Goal: Transaction & Acquisition: Purchase product/service

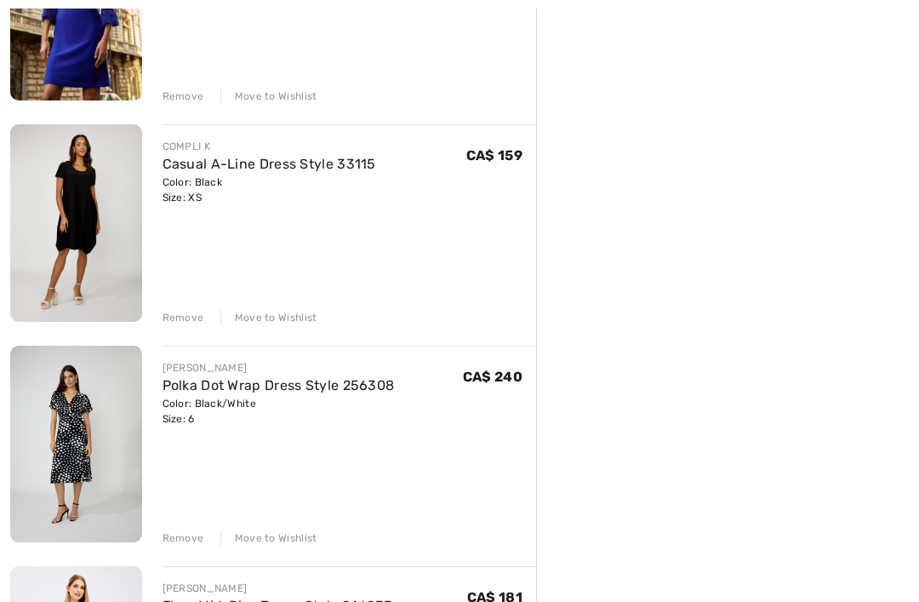
scroll to position [540, 0]
click at [69, 449] on img at bounding box center [76, 444] width 132 height 197
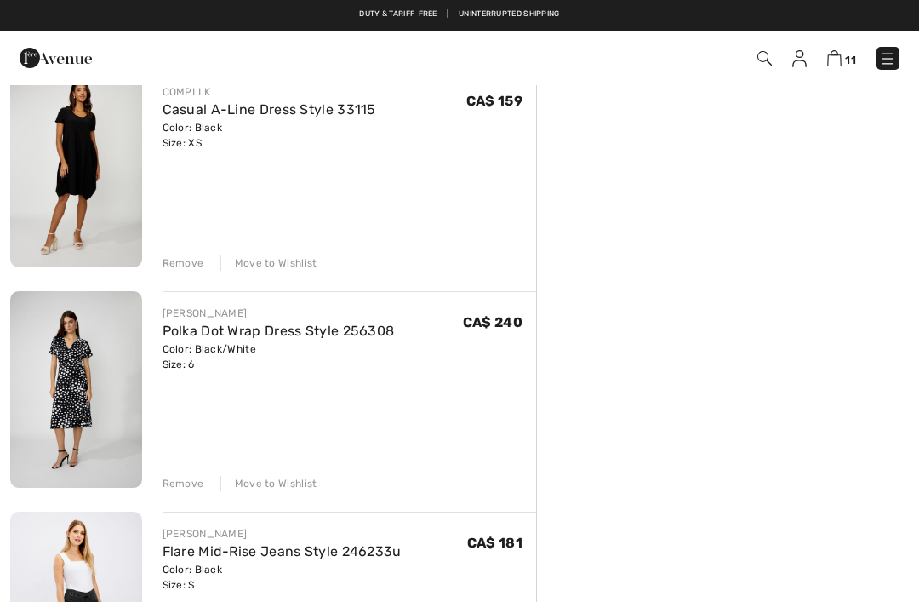
click at [56, 172] on img at bounding box center [76, 168] width 132 height 197
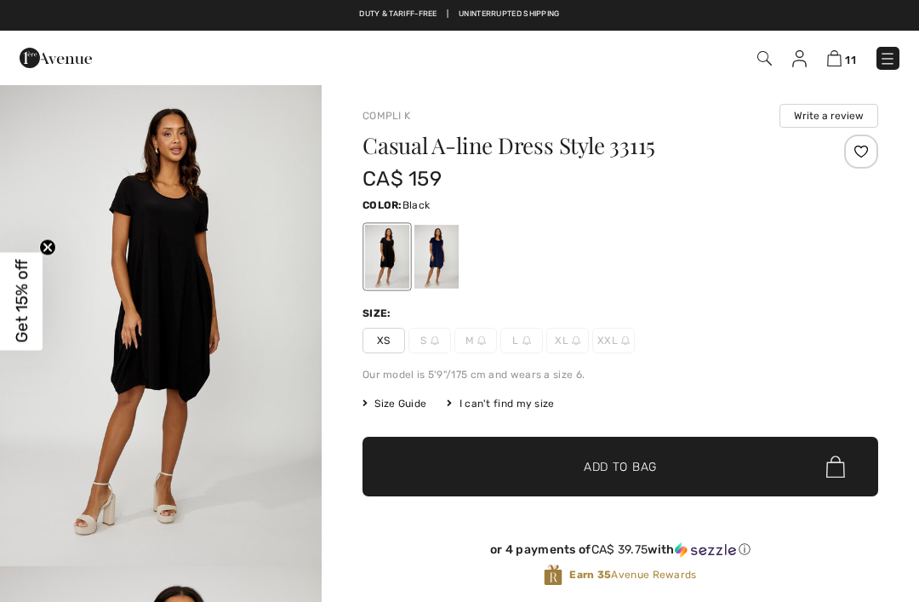
checkbox input "true"
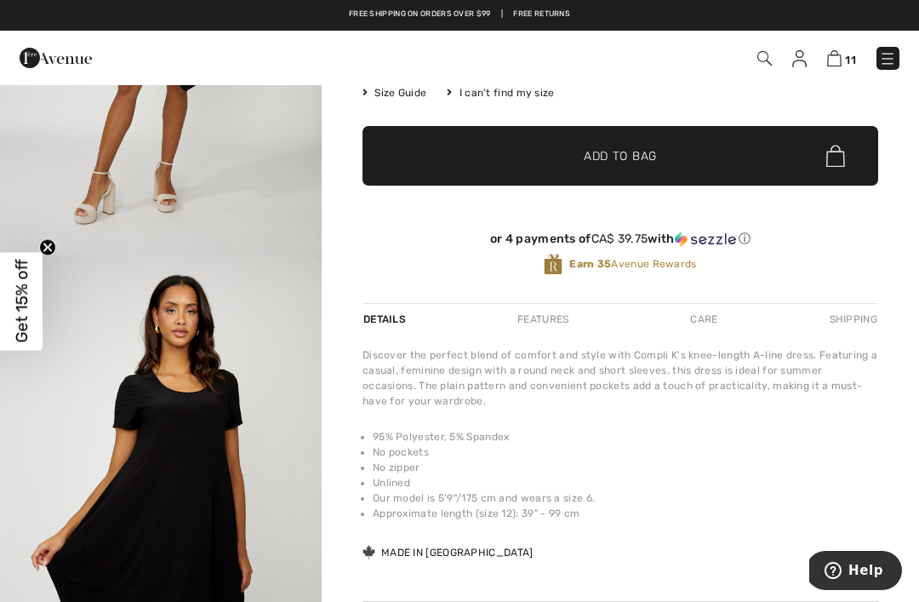
click at [720, 133] on span "✔ Added to Bag Add to Bag" at bounding box center [621, 156] width 516 height 60
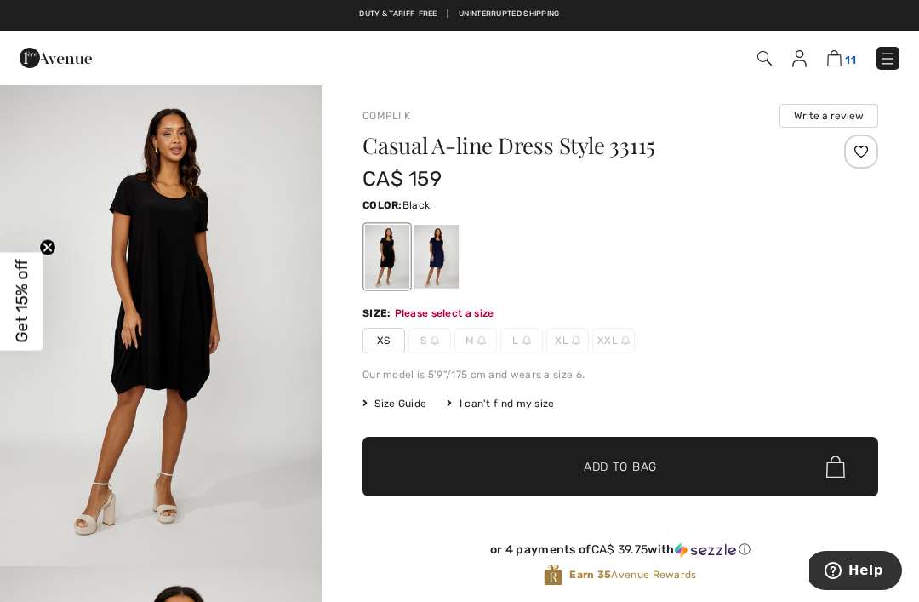
click at [848, 54] on span "11" at bounding box center [850, 60] width 11 height 13
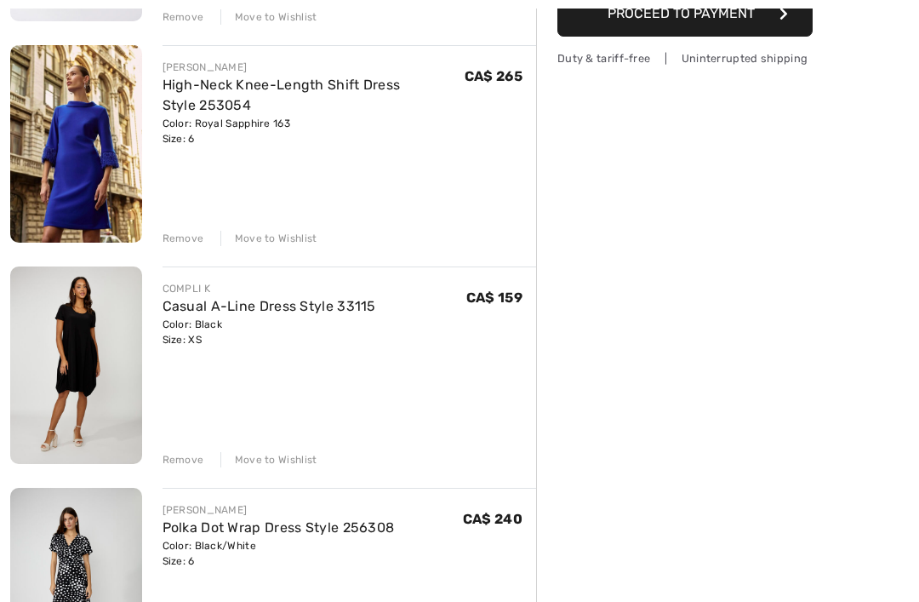
scroll to position [467, 0]
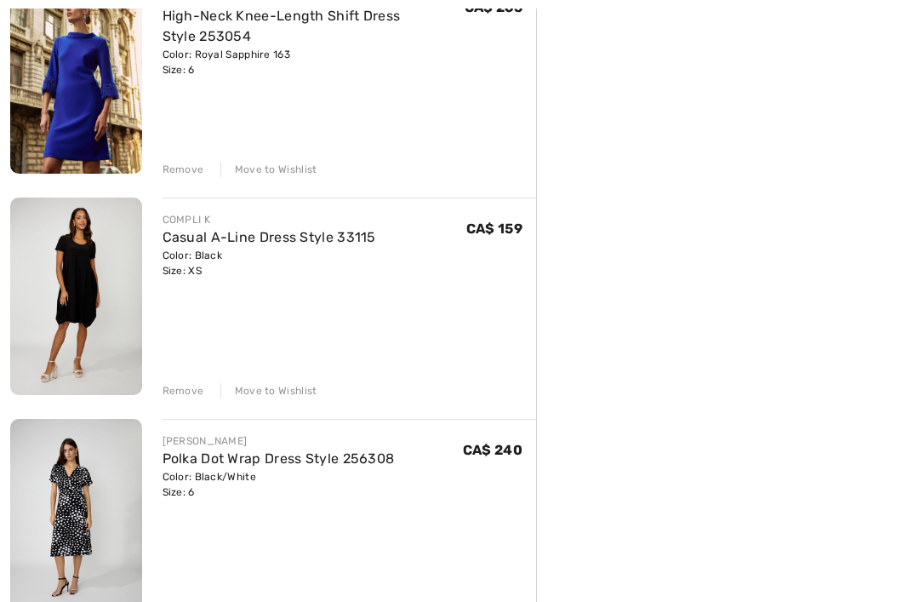
click at [197, 383] on div "Remove" at bounding box center [184, 390] width 42 height 15
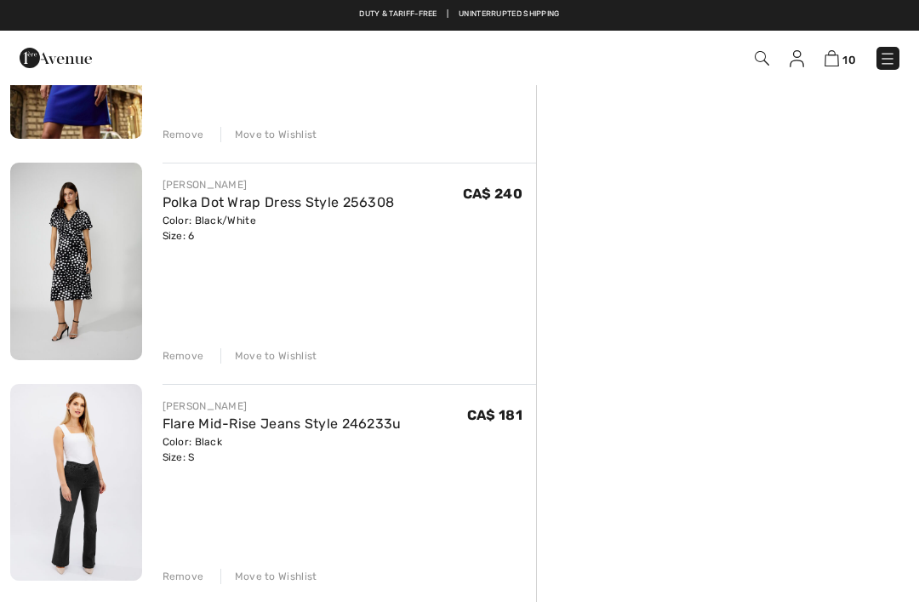
scroll to position [501, 0]
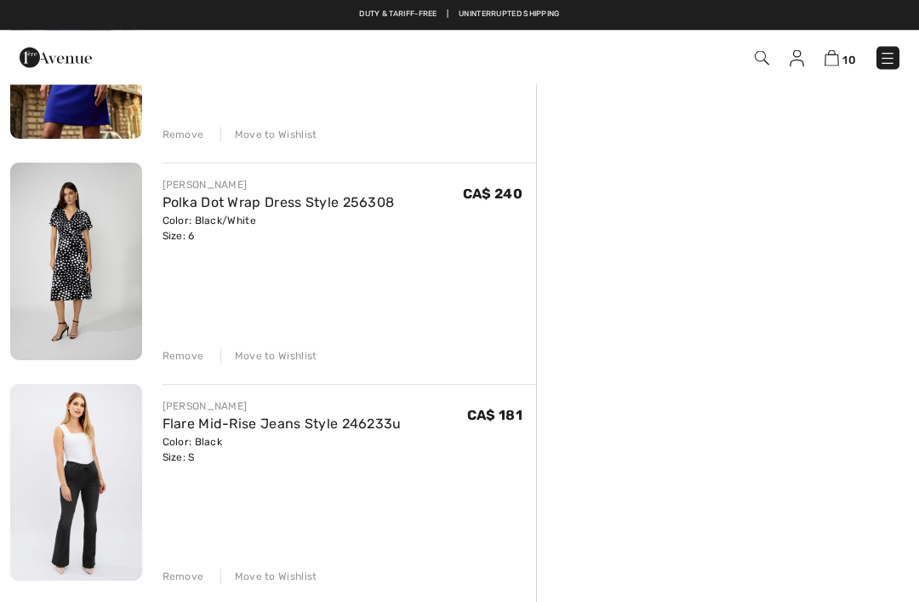
click at [54, 490] on img at bounding box center [76, 483] width 132 height 197
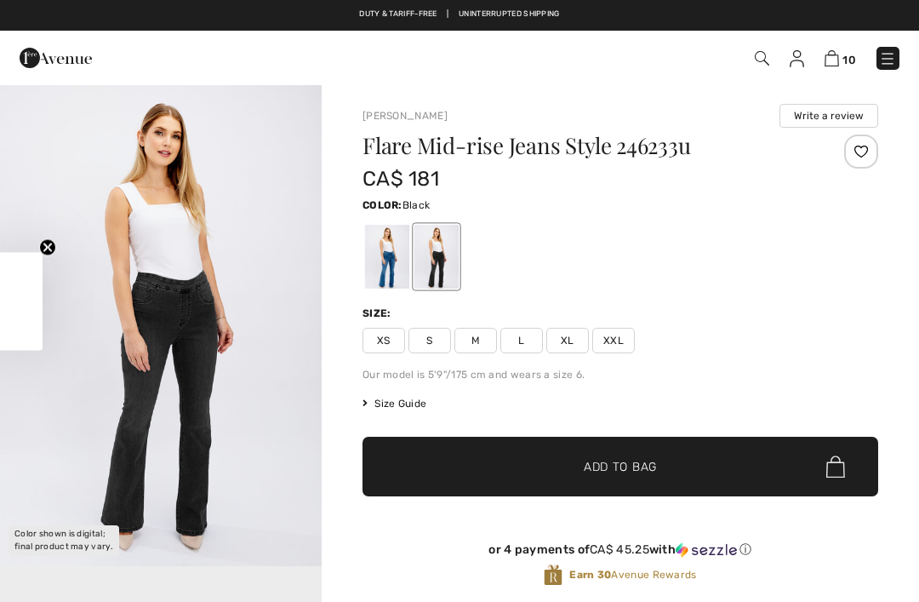
checkbox input "true"
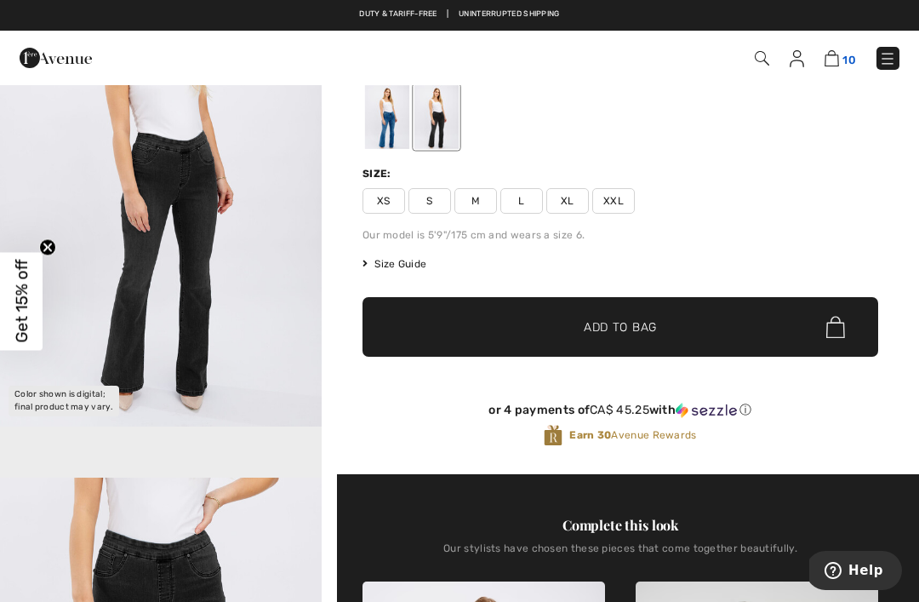
click at [847, 54] on span "10" at bounding box center [850, 60] width 14 height 13
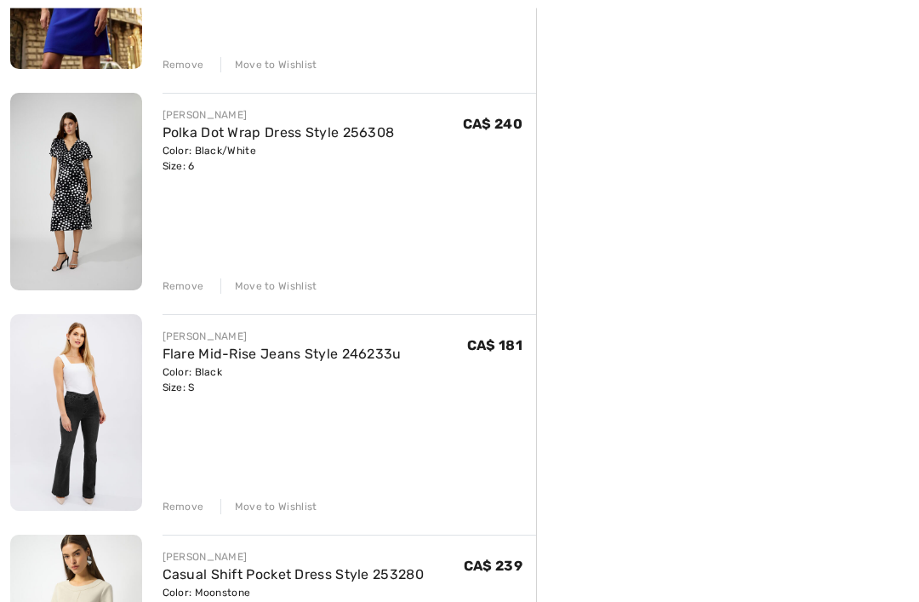
scroll to position [572, 0]
click at [173, 501] on div "Remove" at bounding box center [184, 506] width 42 height 15
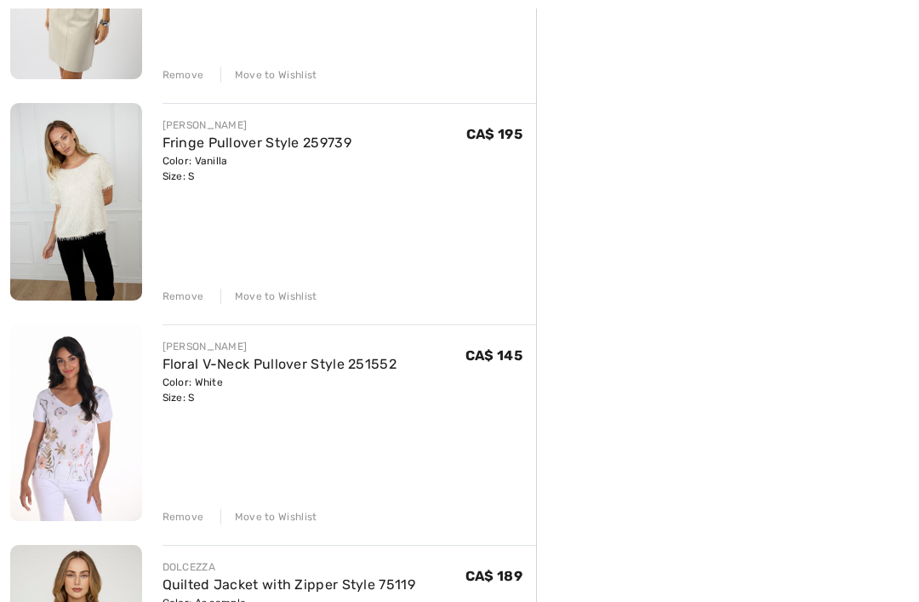
scroll to position [1033, 0]
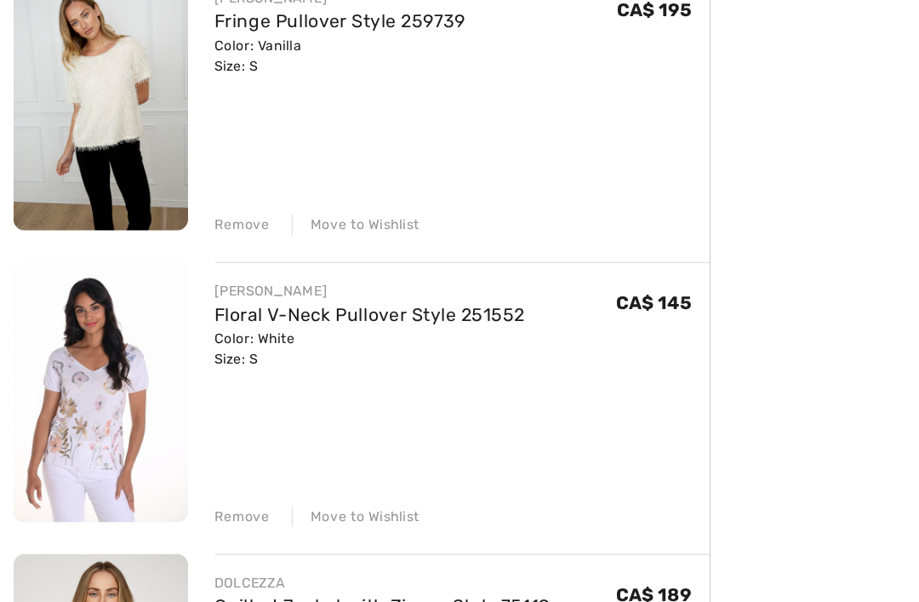
click at [172, 479] on div "Remove" at bounding box center [184, 486] width 42 height 15
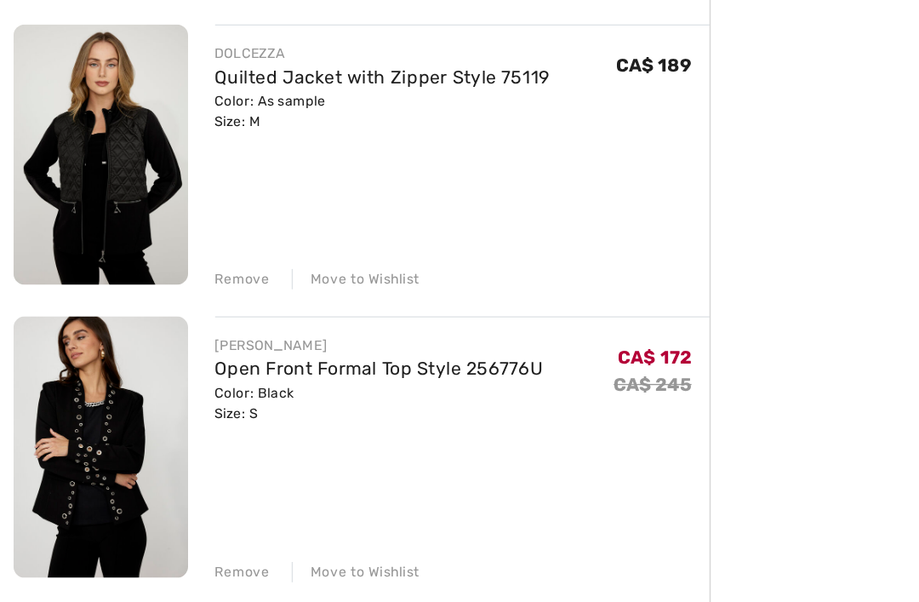
scroll to position [1204, 0]
click at [181, 529] on div "Remove" at bounding box center [184, 536] width 42 height 15
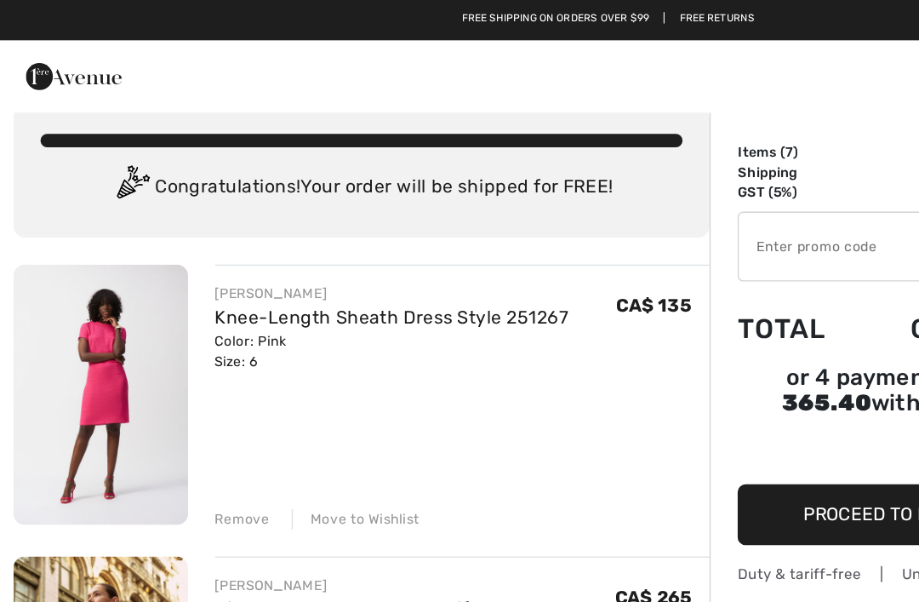
scroll to position [22, 0]
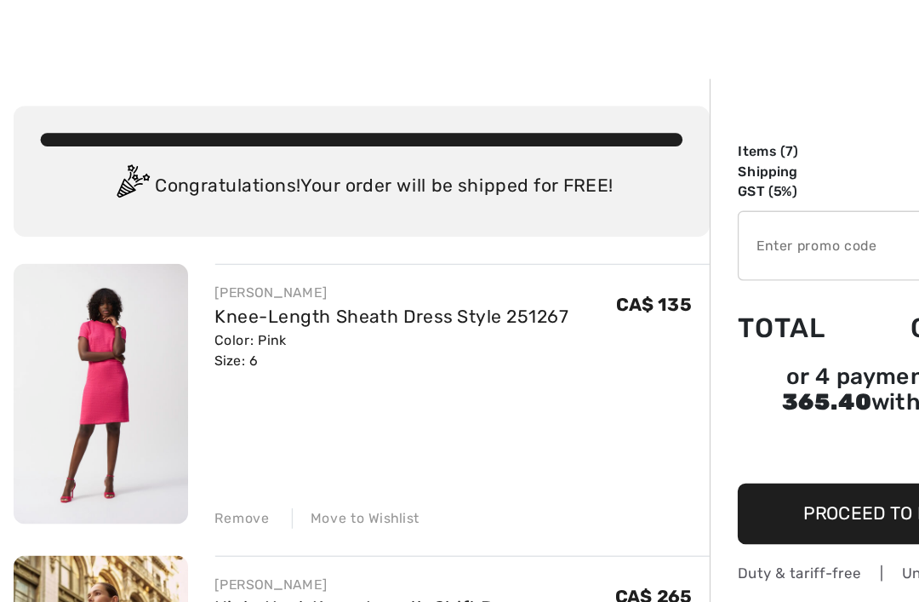
click at [178, 387] on div "Remove" at bounding box center [184, 393] width 42 height 15
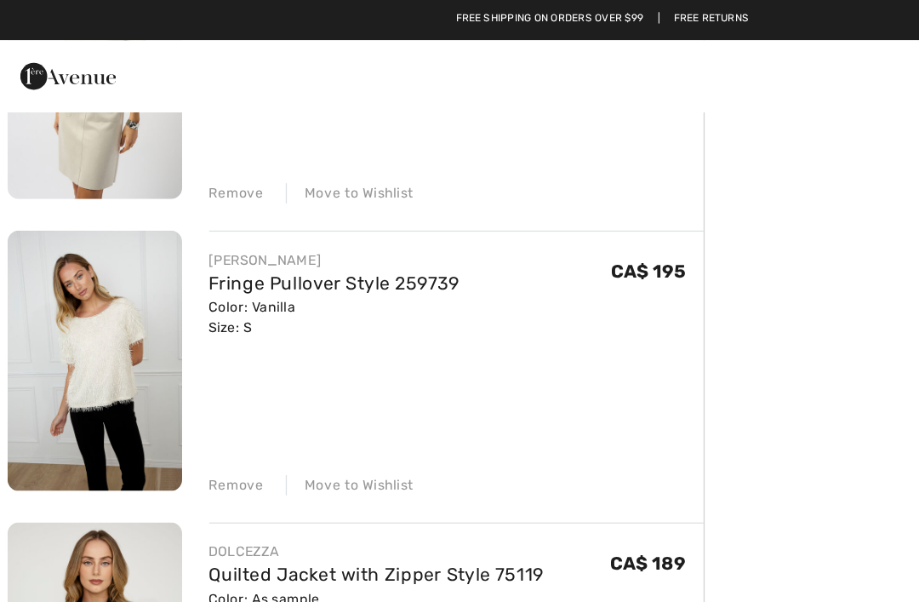
scroll to position [684, 0]
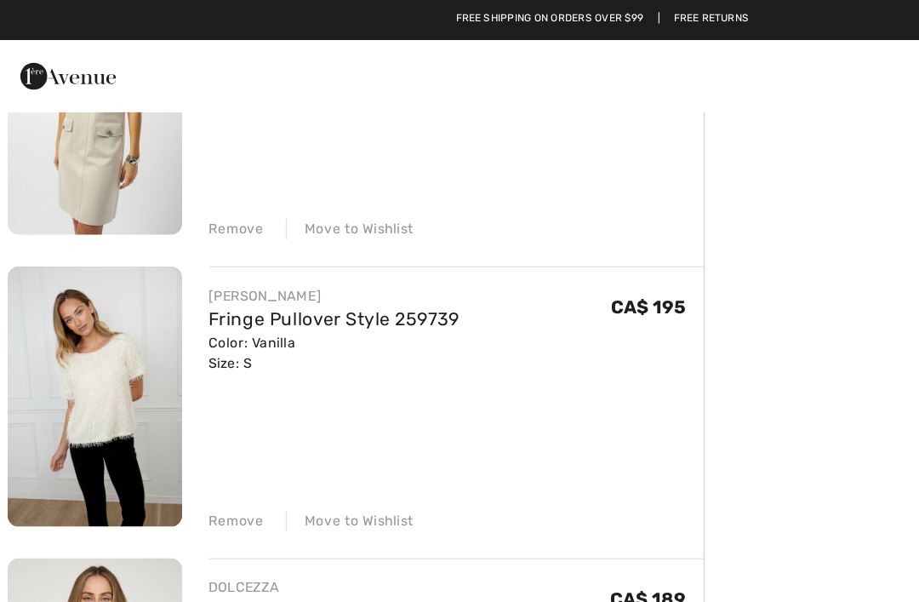
click at [41, 292] on img at bounding box center [76, 300] width 132 height 197
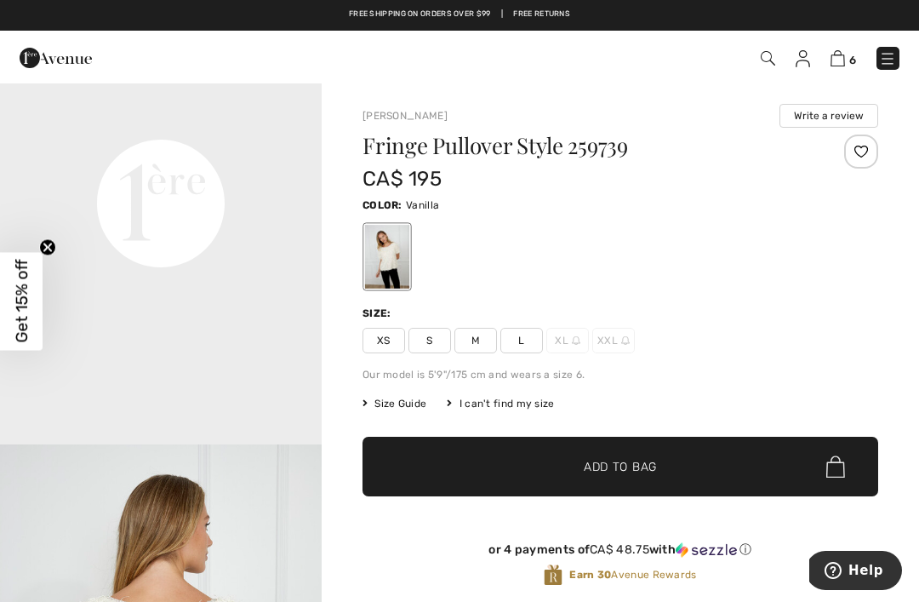
scroll to position [1114, 0]
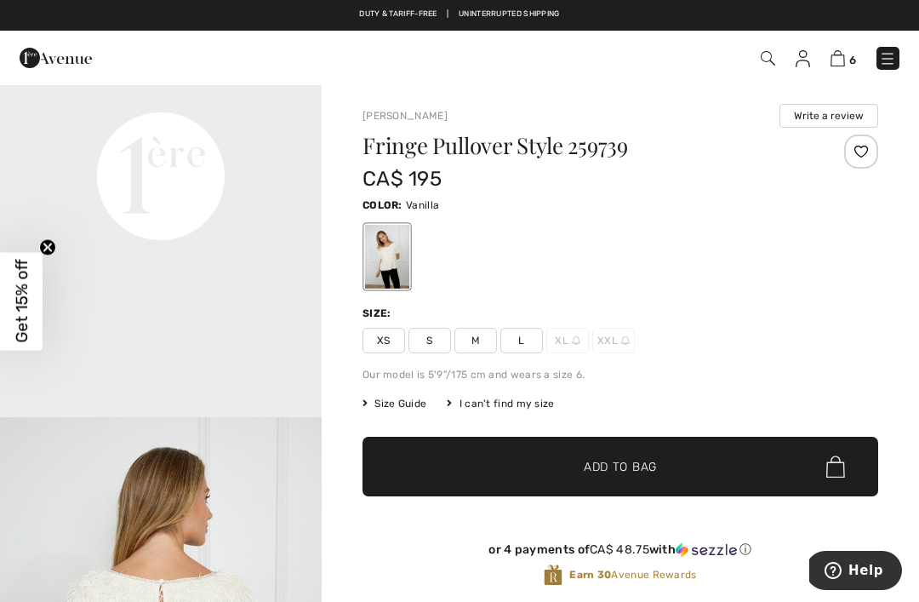
click at [40, 95] on video "Your browser does not support the video tag." at bounding box center [161, 14] width 322 height 161
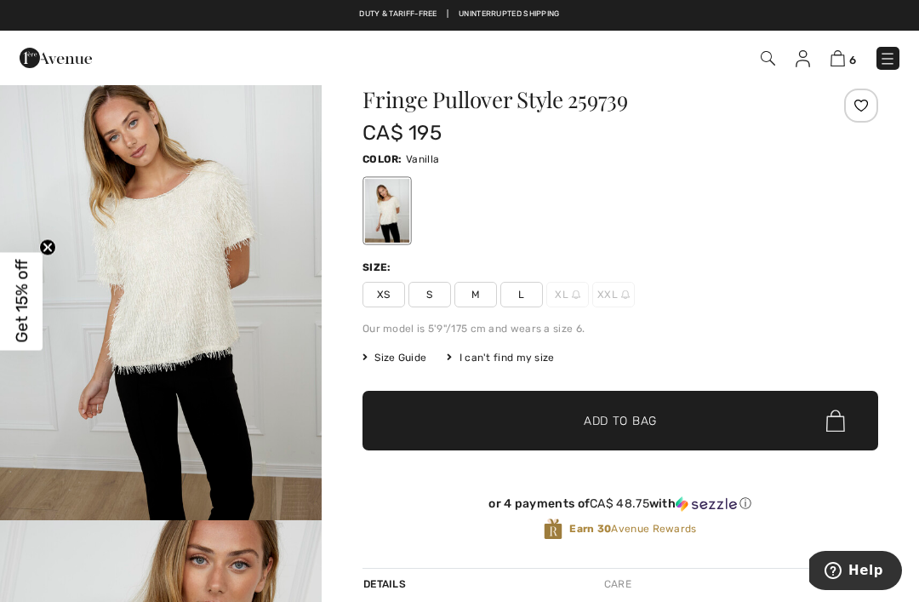
scroll to position [45, 0]
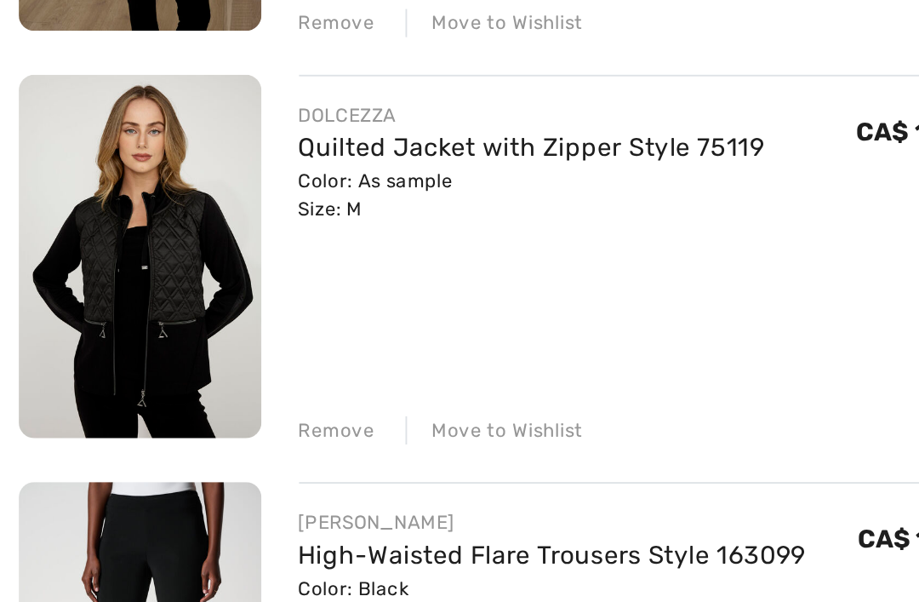
scroll to position [945, 0]
